Goal: Find specific page/section

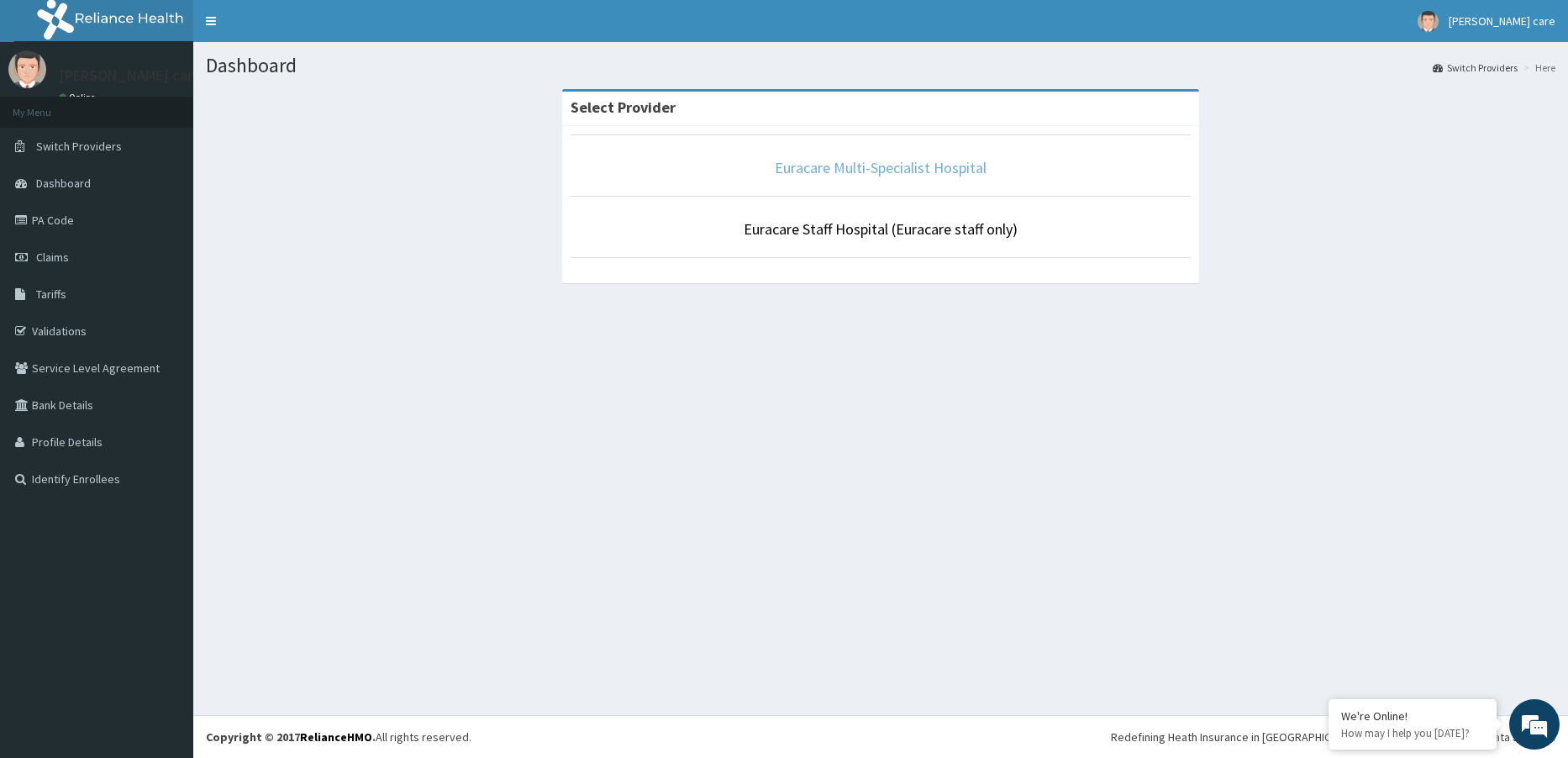
click at [888, 169] on link "Euracare Multi-Specialist Hospital" at bounding box center [880, 167] width 211 height 19
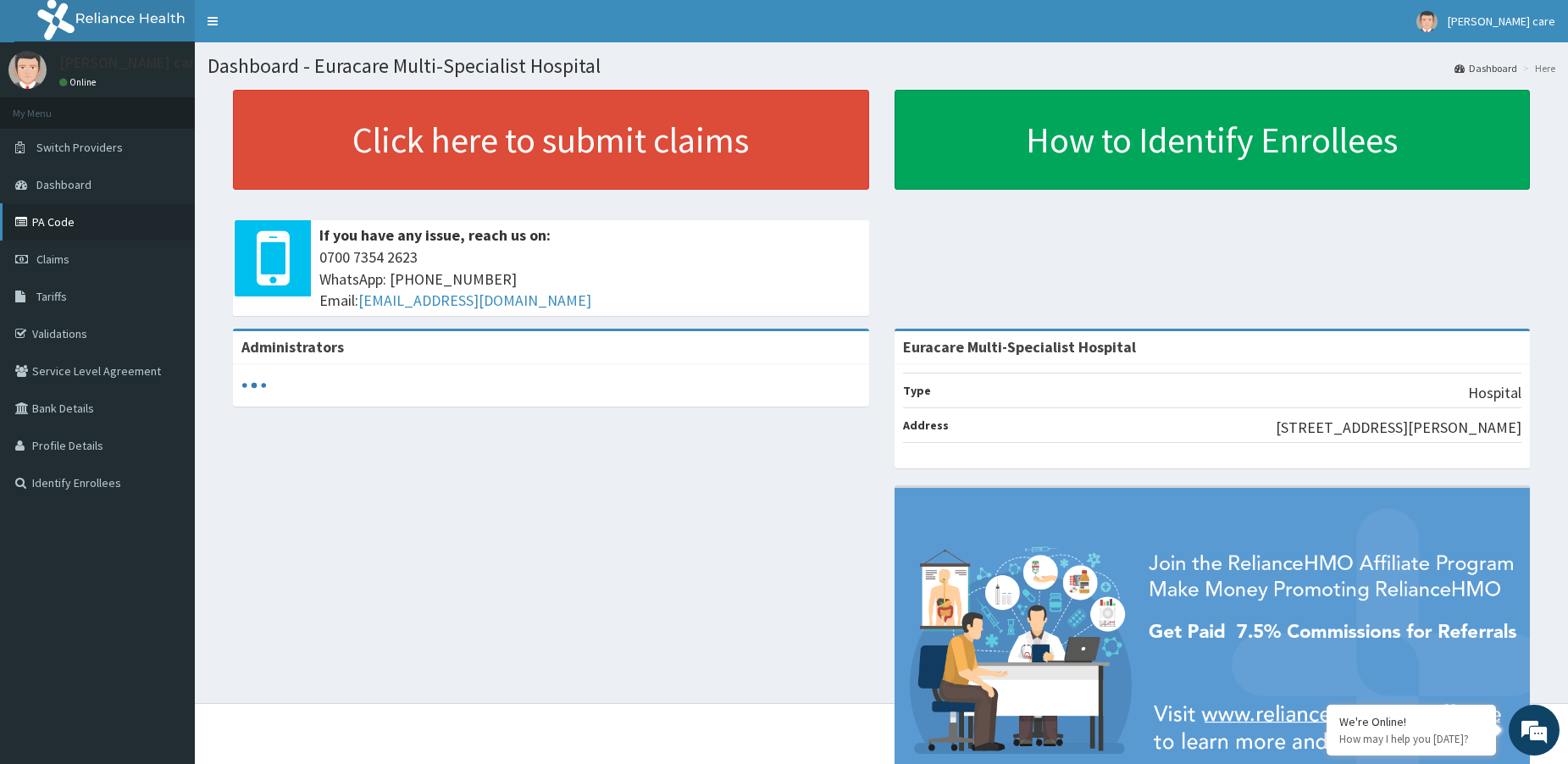
click at [35, 219] on link "PA Code" at bounding box center [97, 221] width 195 height 38
